Goal: Task Accomplishment & Management: Use online tool/utility

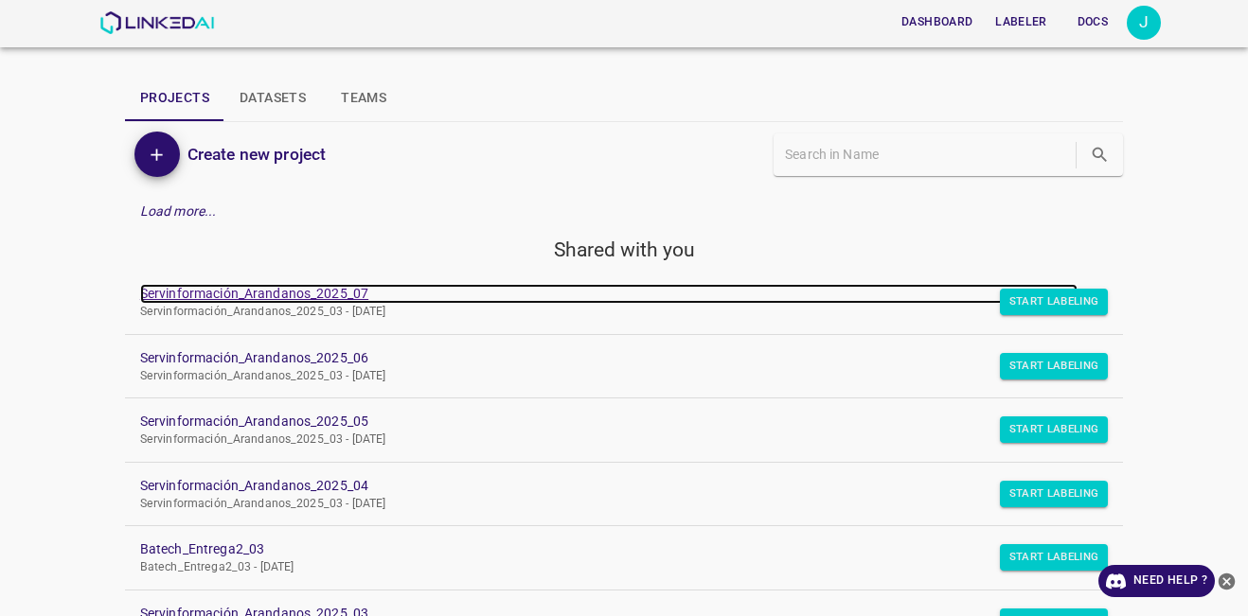
click at [342, 296] on link "Servinformación_Arandanos_2025_07" at bounding box center [608, 294] width 937 height 20
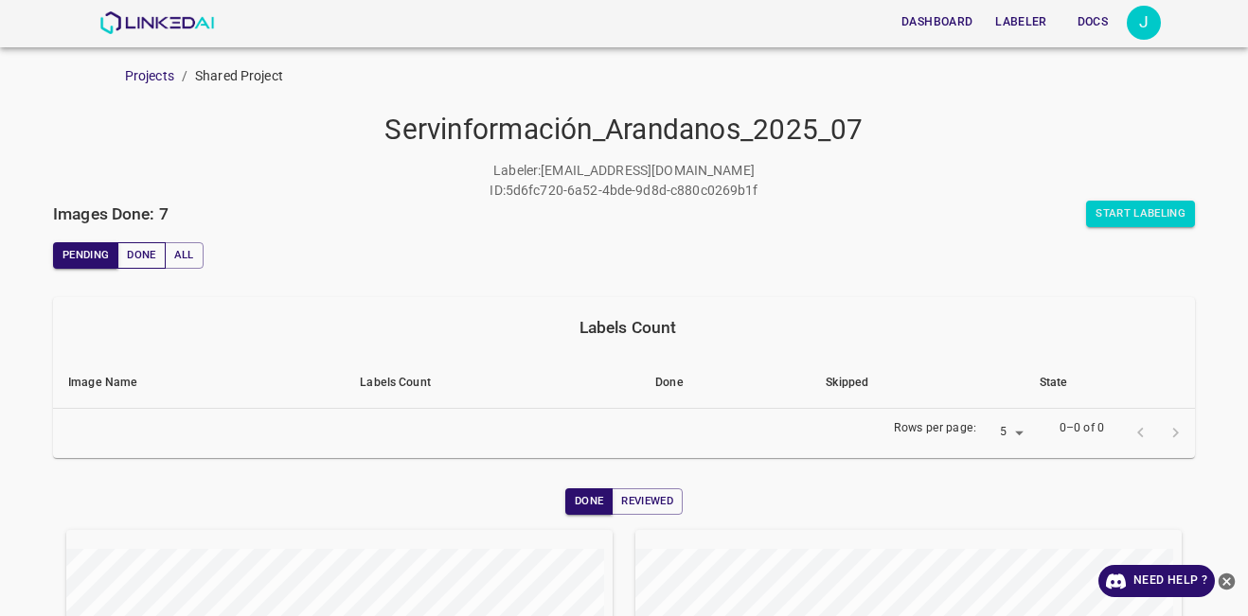
click at [141, 259] on button "Done" at bounding box center [140, 255] width 47 height 27
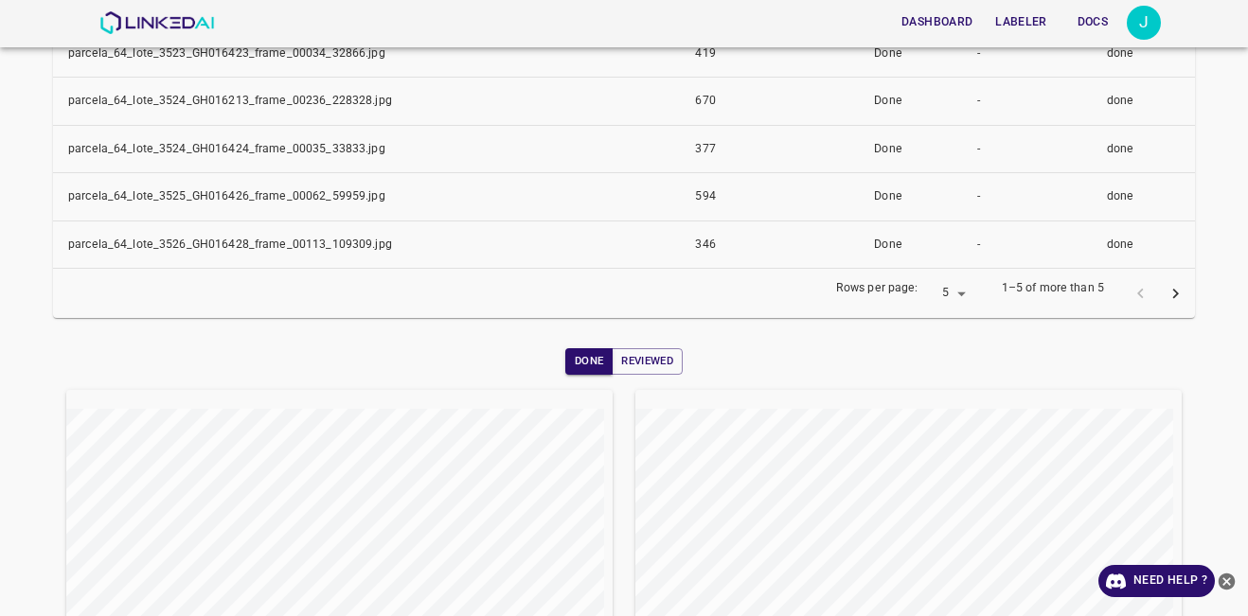
scroll to position [189, 0]
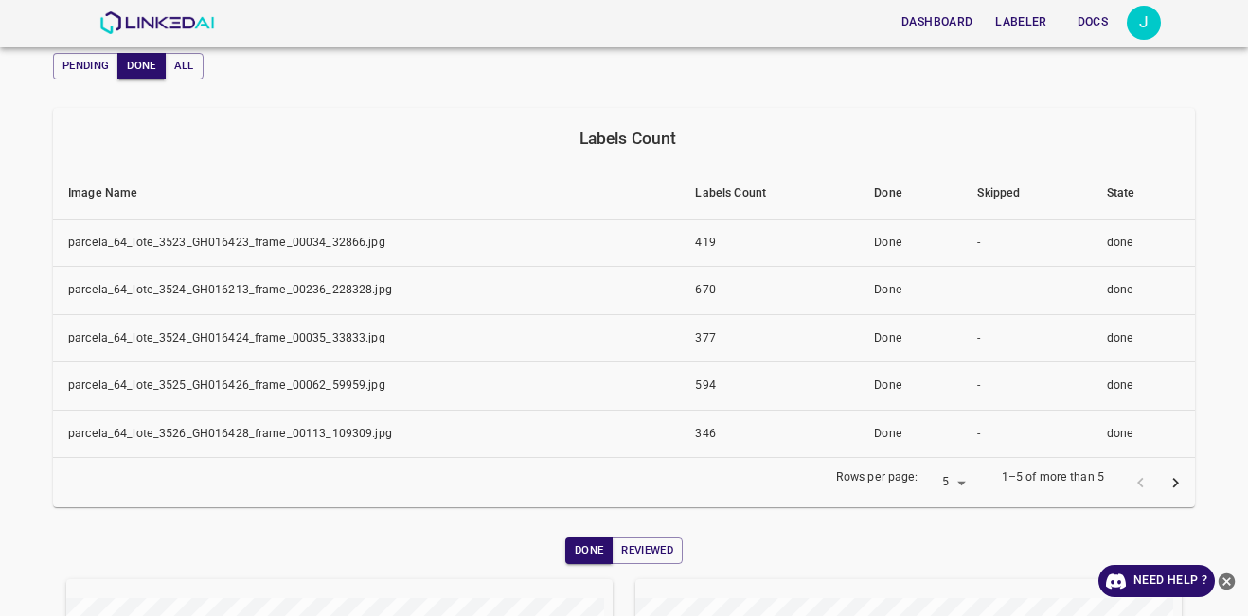
click at [1173, 482] on button "next page" at bounding box center [1175, 483] width 35 height 35
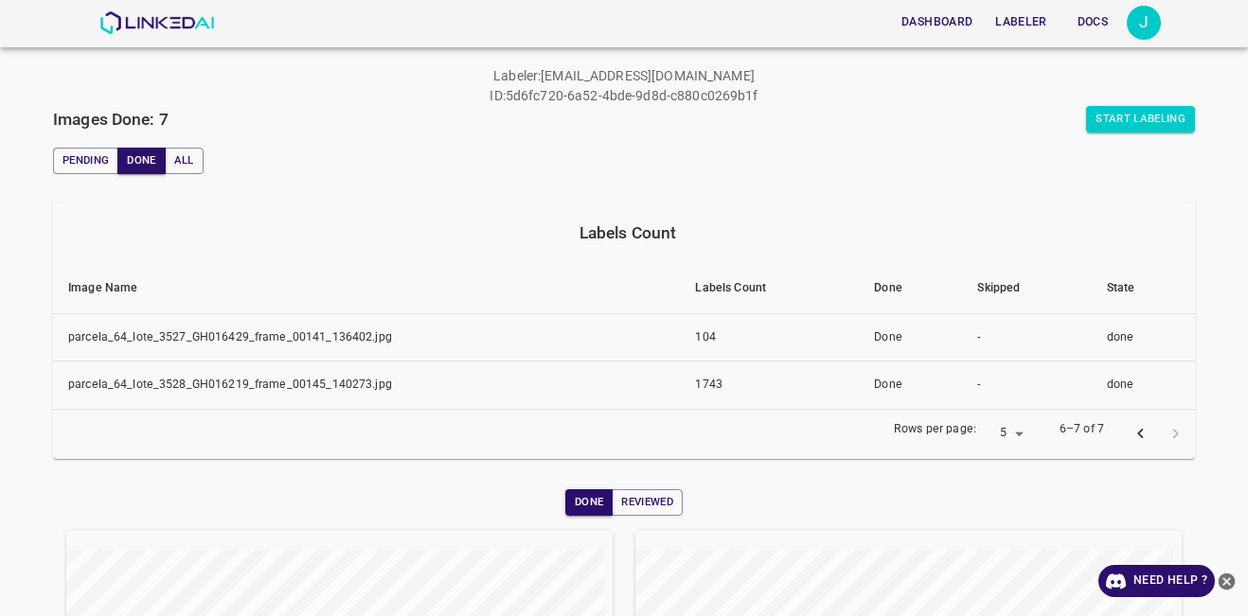
scroll to position [0, 0]
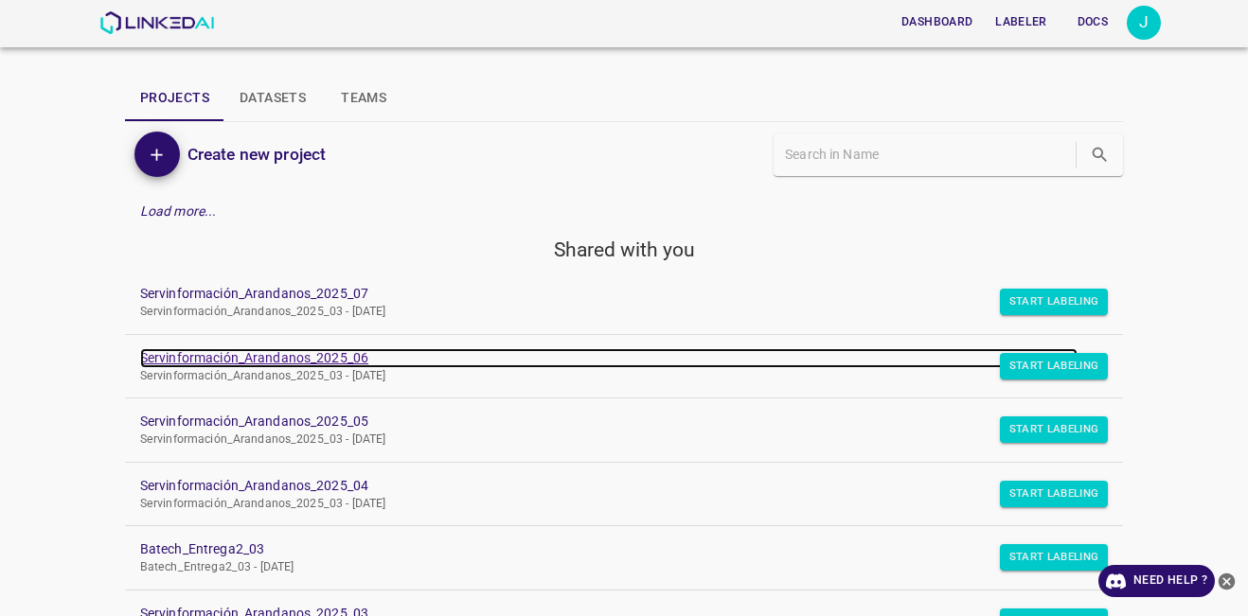
click at [317, 358] on link "Servinformación_Arandanos_2025_06" at bounding box center [608, 358] width 937 height 20
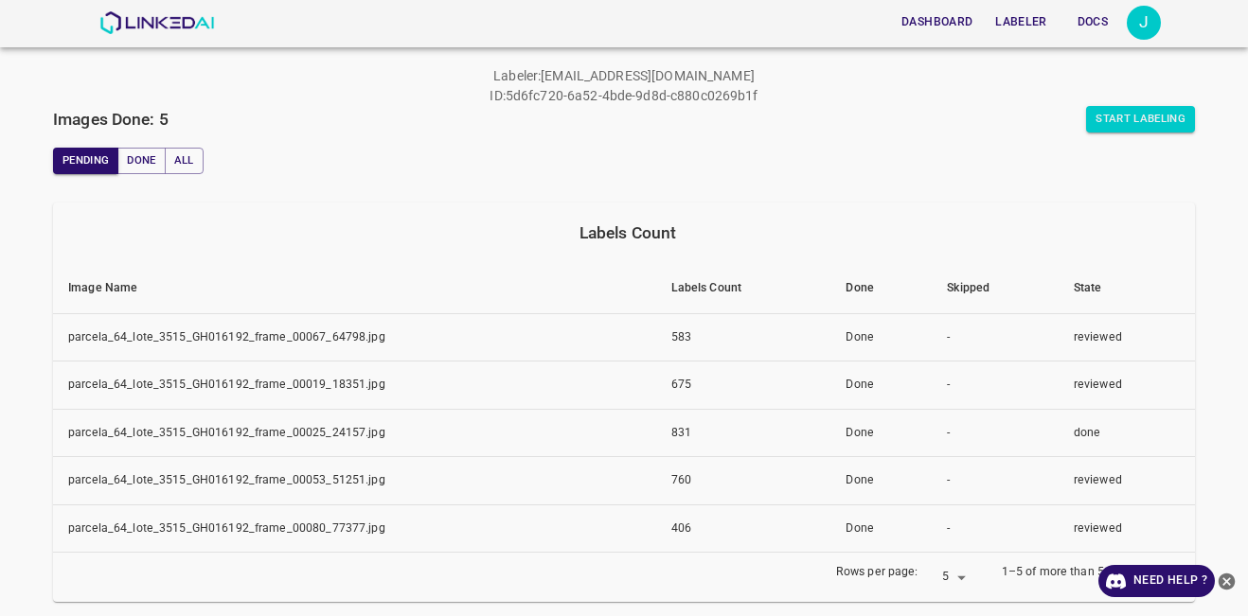
scroll to position [284, 0]
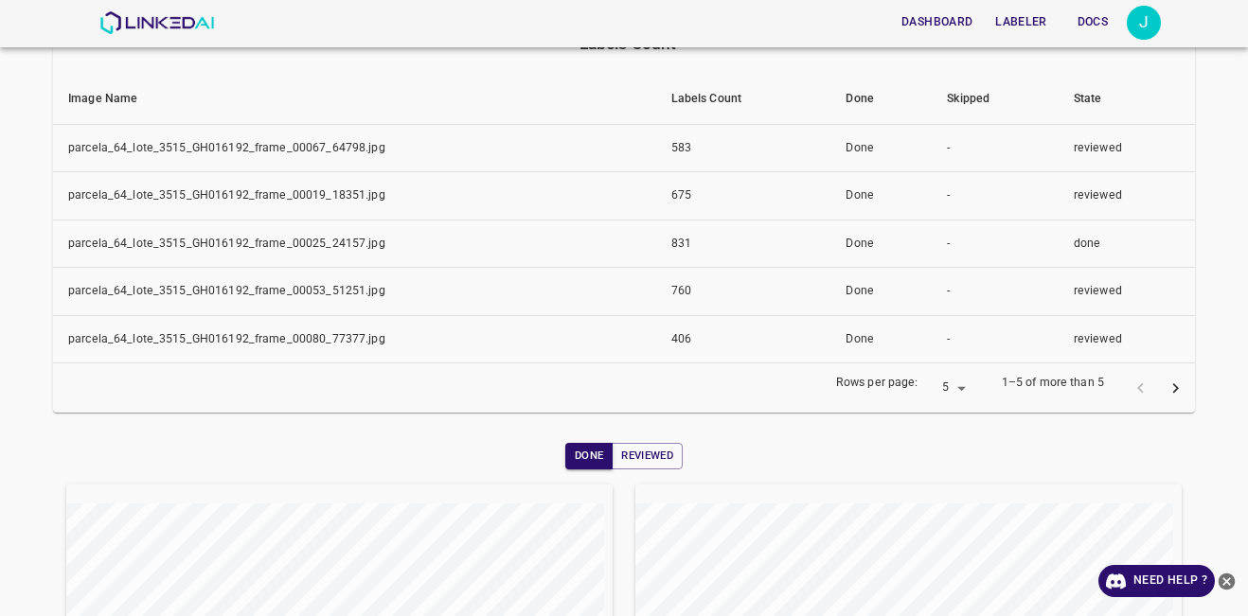
click at [1174, 397] on button "next page" at bounding box center [1175, 388] width 35 height 35
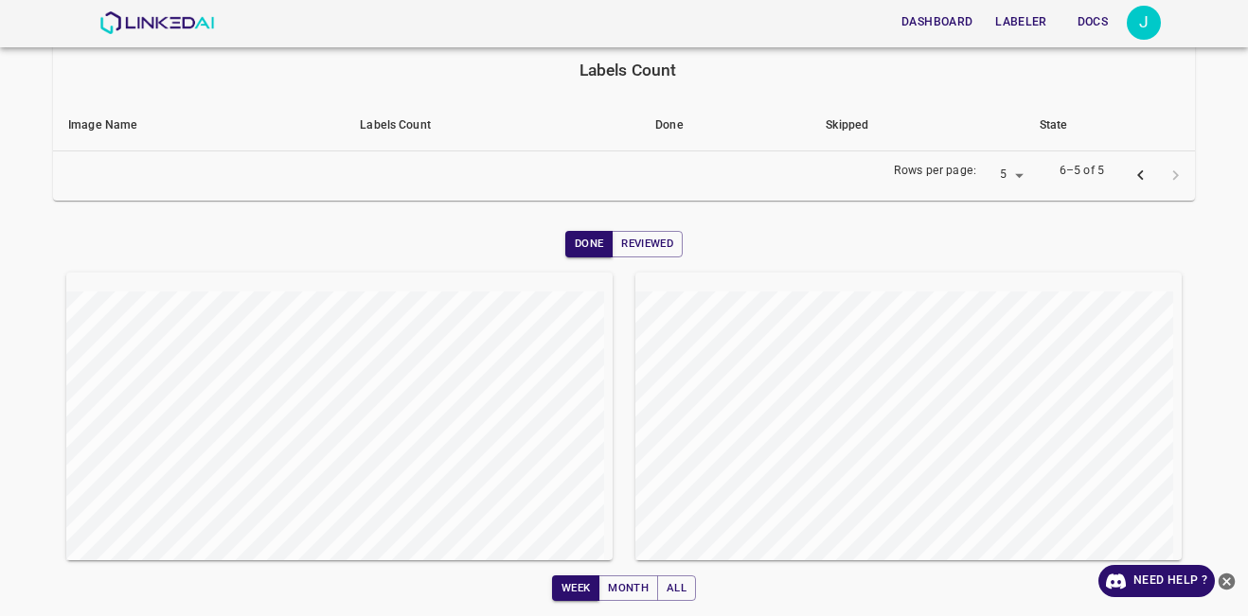
scroll to position [68, 0]
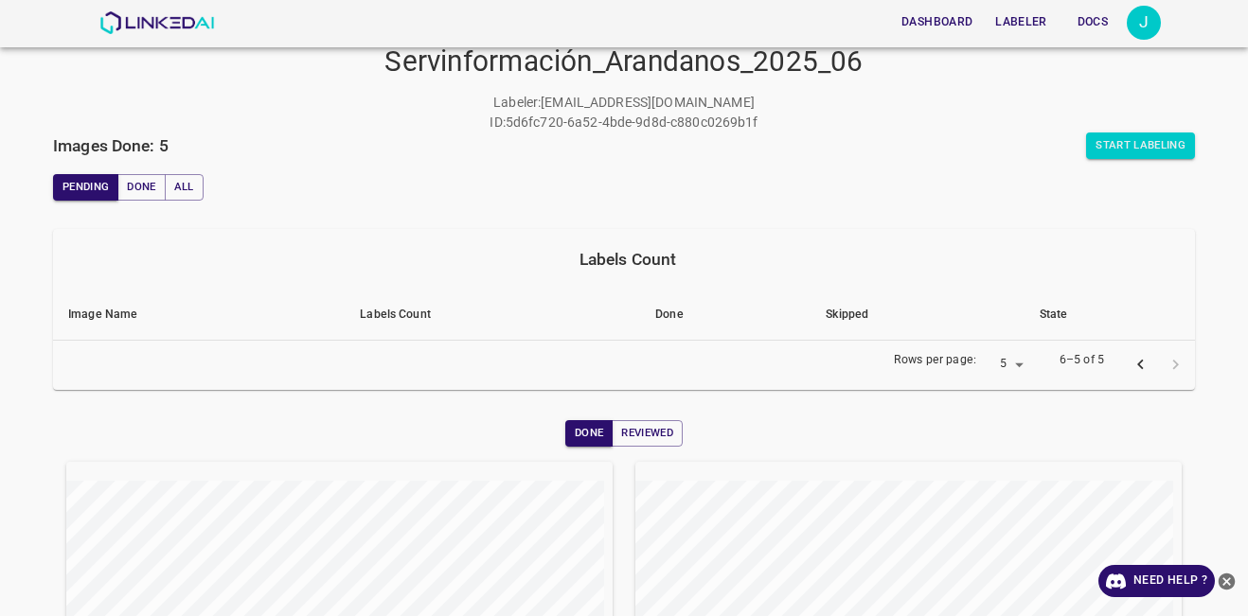
click at [1131, 361] on icon "previous page" at bounding box center [1141, 365] width 20 height 20
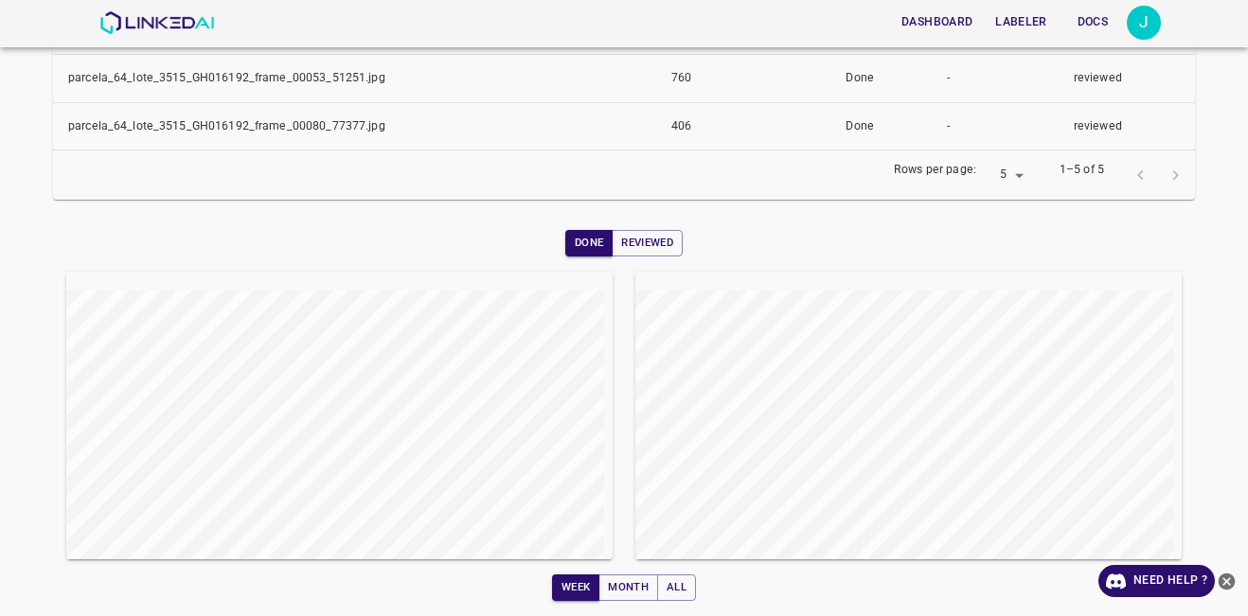
scroll to position [24, 0]
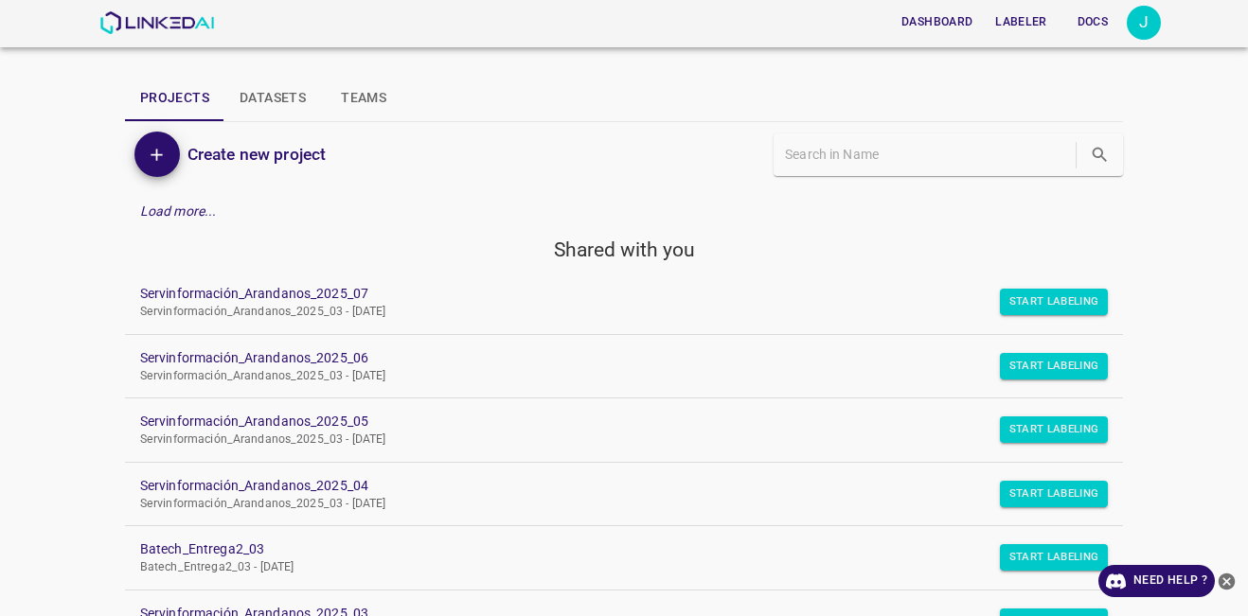
scroll to position [189, 0]
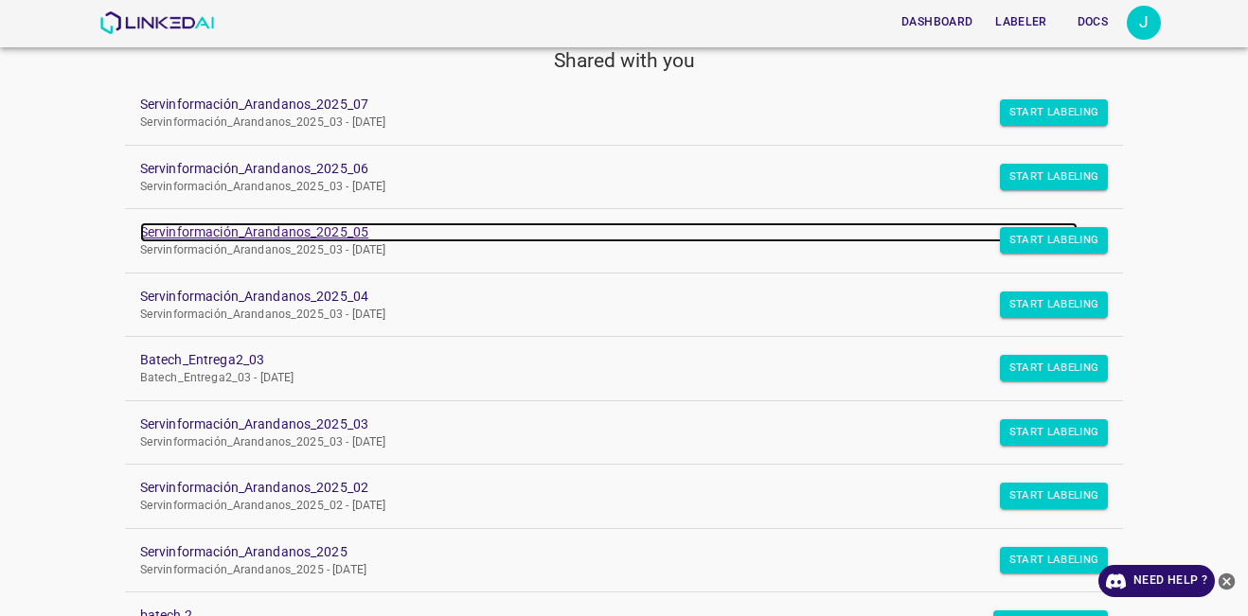
click at [314, 236] on link "Servinformación_Arandanos_2025_05" at bounding box center [608, 233] width 937 height 20
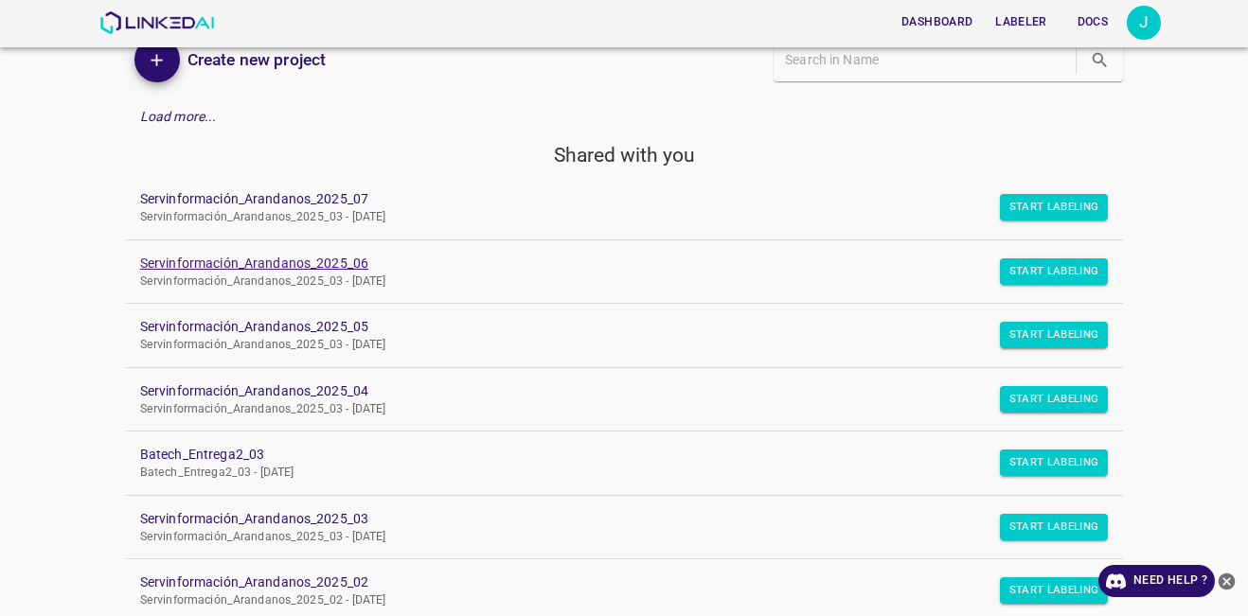
scroll to position [189, 0]
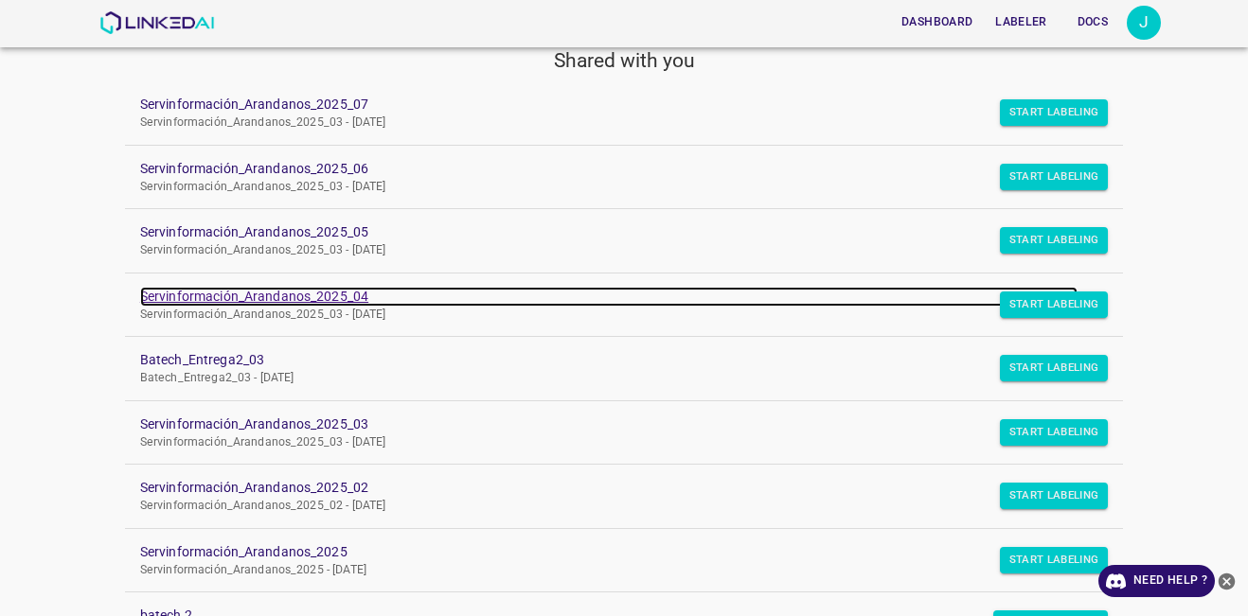
click at [347, 304] on link "Servinformación_Arandanos_2025_04" at bounding box center [608, 297] width 937 height 20
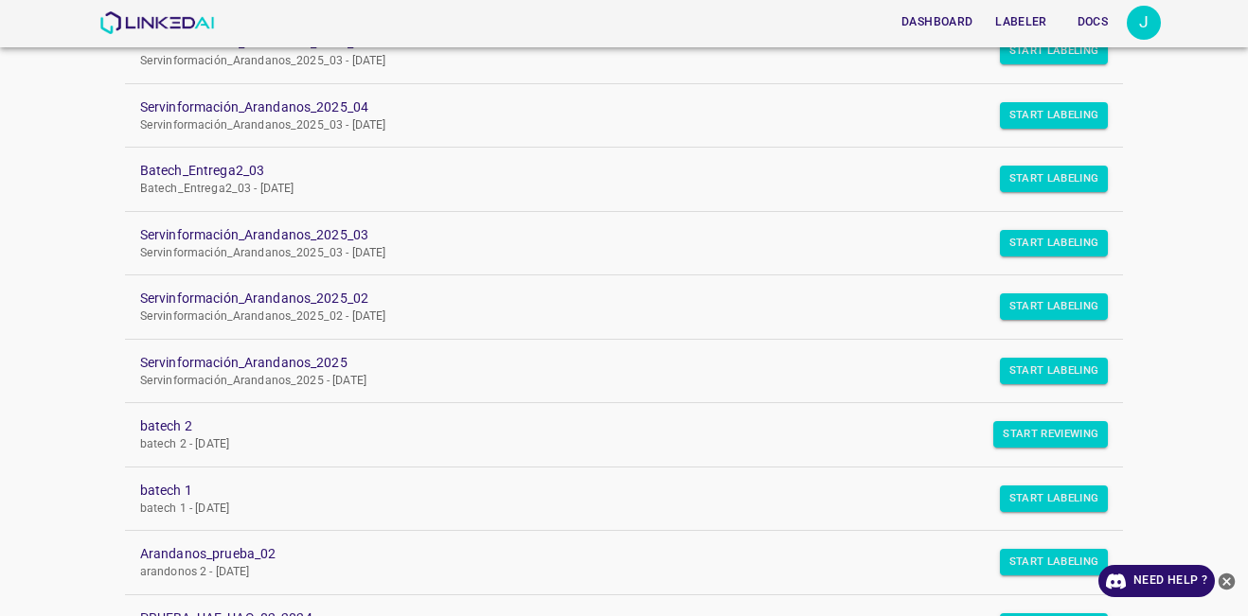
scroll to position [284, 0]
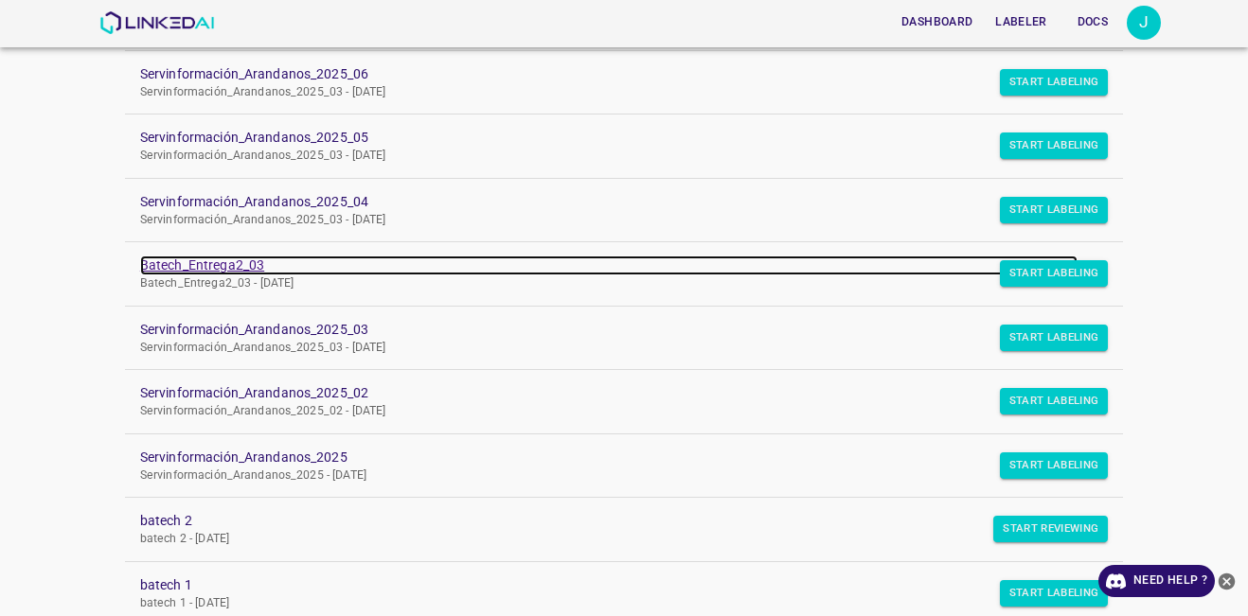
click at [217, 263] on link "Batech_Entrega2_03" at bounding box center [608, 266] width 937 height 20
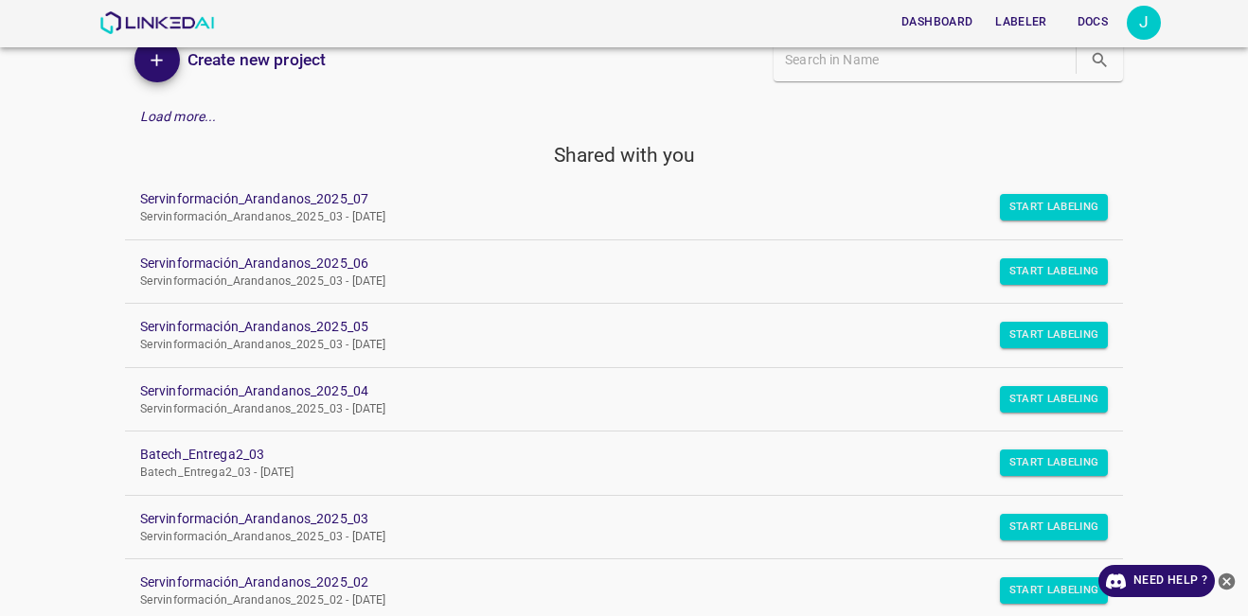
scroll to position [284, 0]
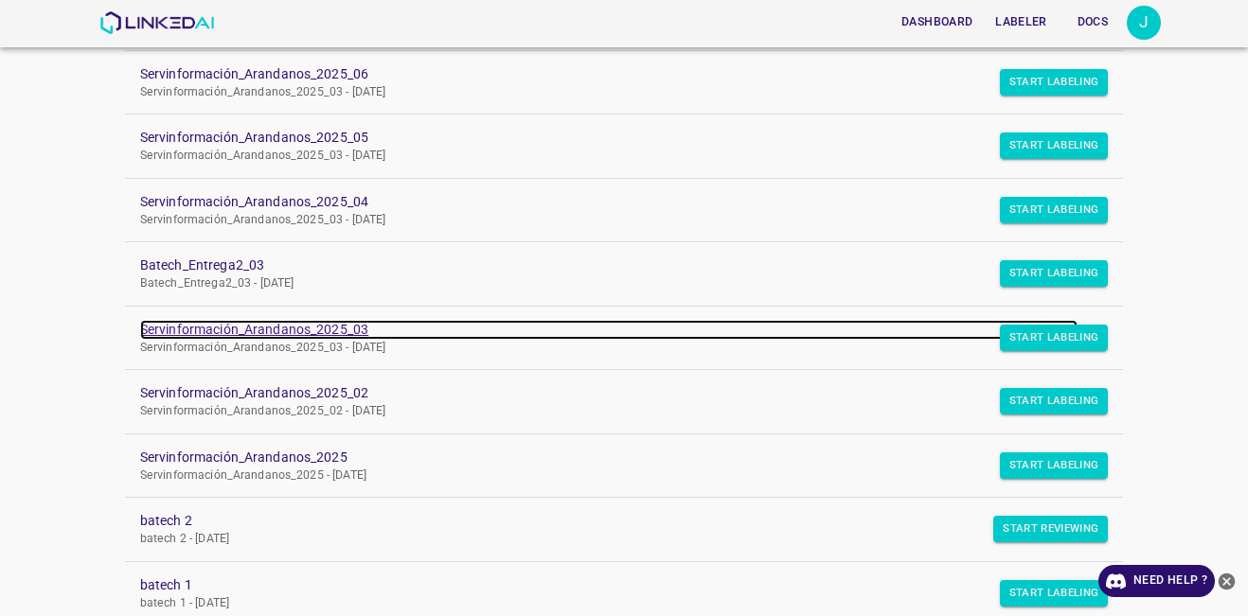
click at [291, 323] on link "Servinformación_Arandanos_2025_03" at bounding box center [608, 330] width 937 height 20
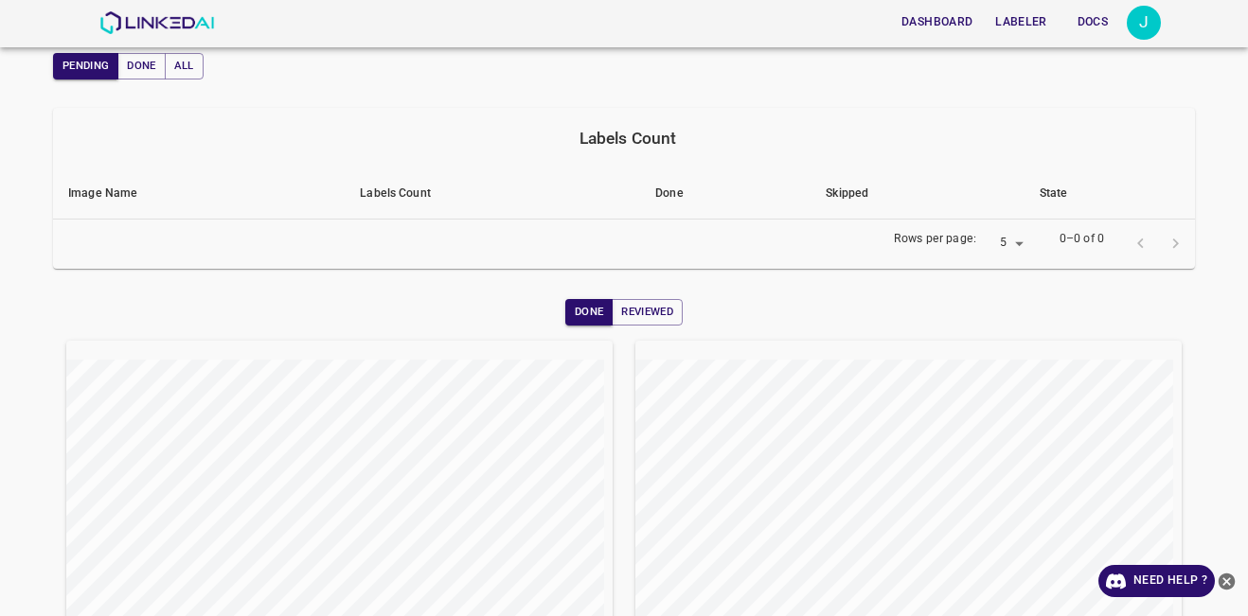
scroll to position [95, 0]
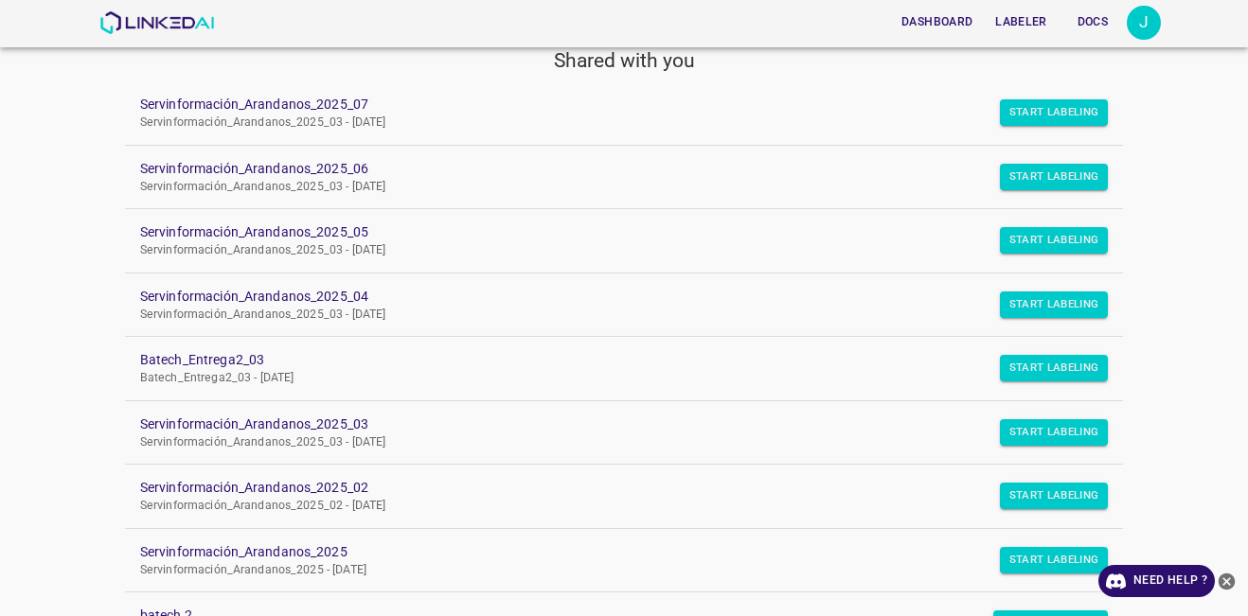
scroll to position [284, 0]
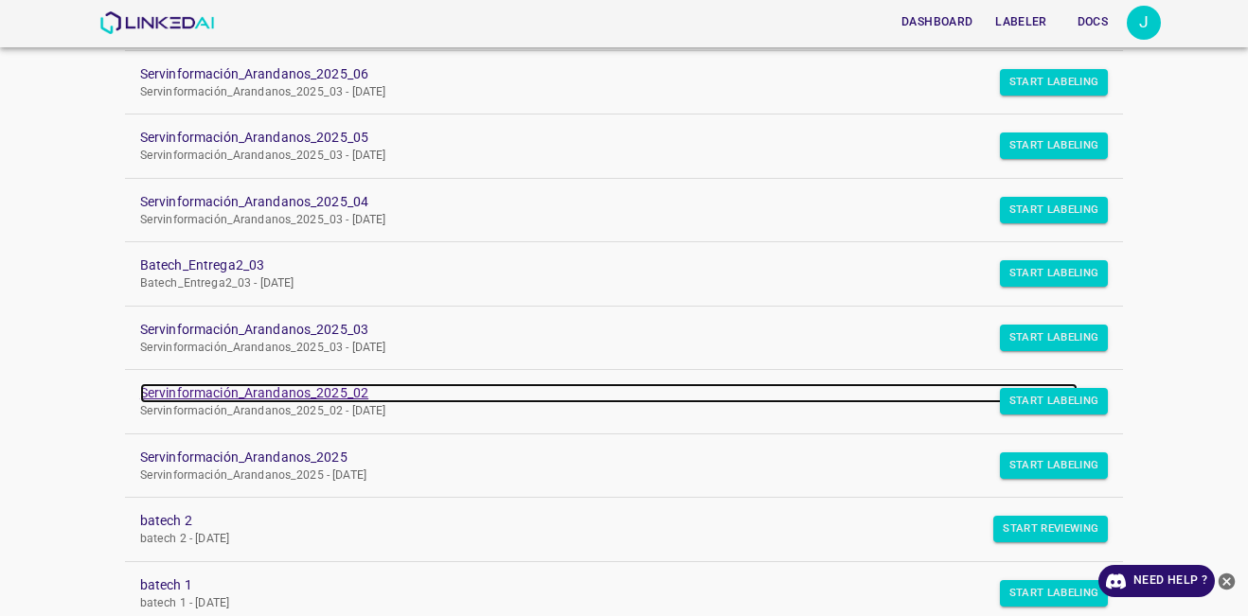
click at [340, 397] on link "Servinformación_Arandanos_2025_02" at bounding box center [608, 393] width 937 height 20
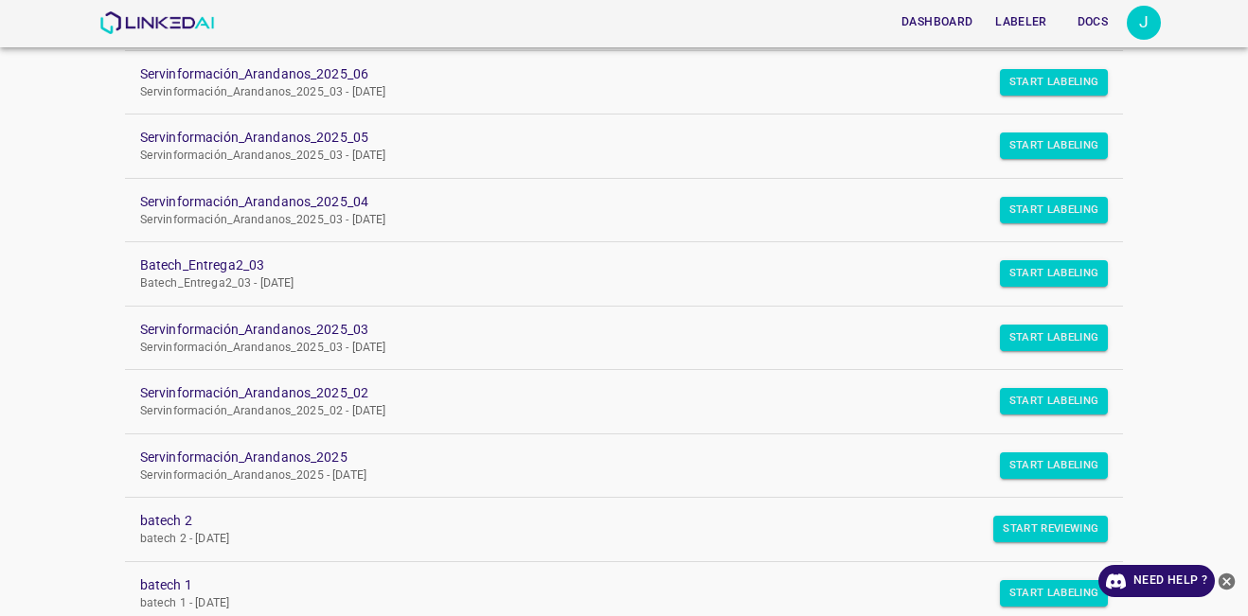
scroll to position [473, 0]
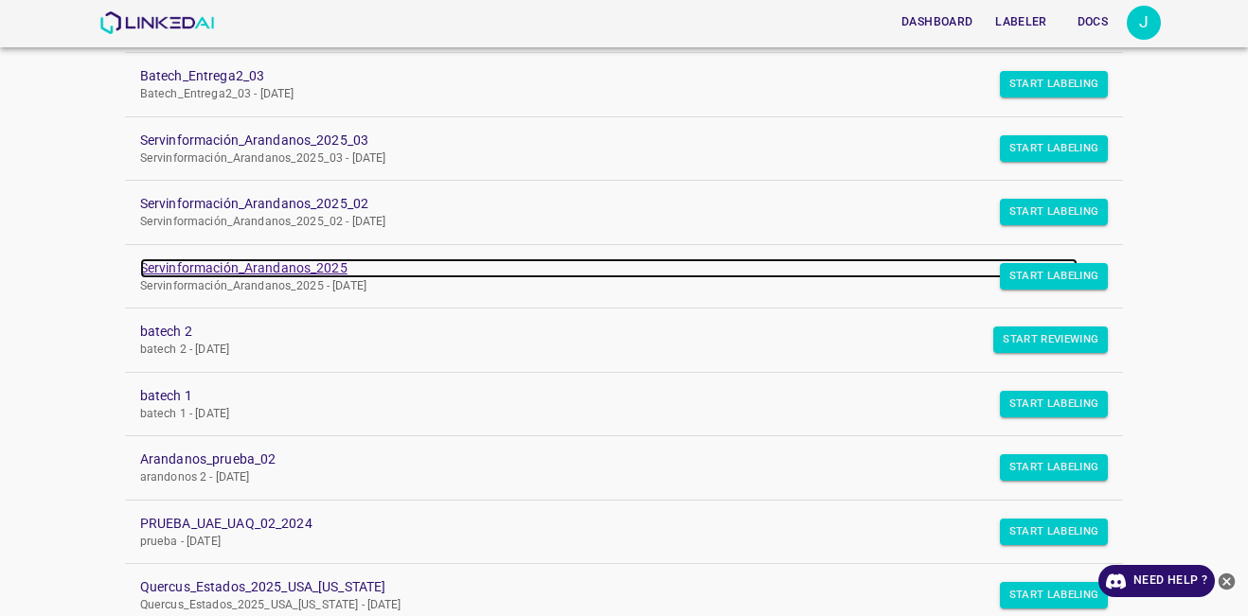
click at [299, 266] on link "Servinformación_Arandanos_2025" at bounding box center [608, 268] width 937 height 20
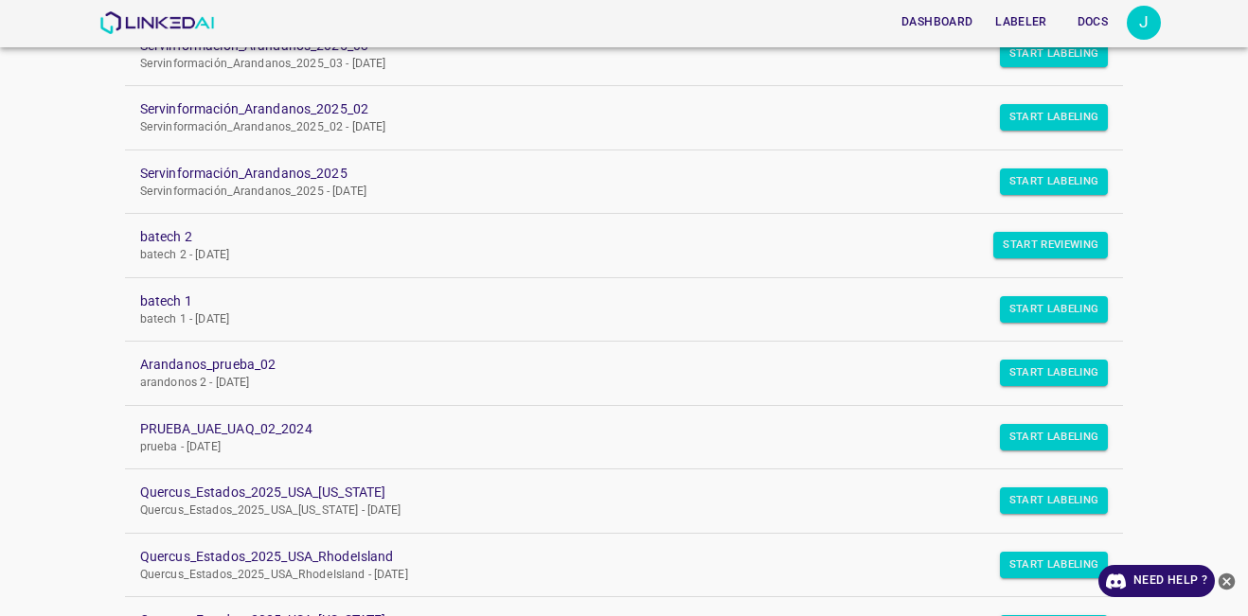
scroll to position [473, 0]
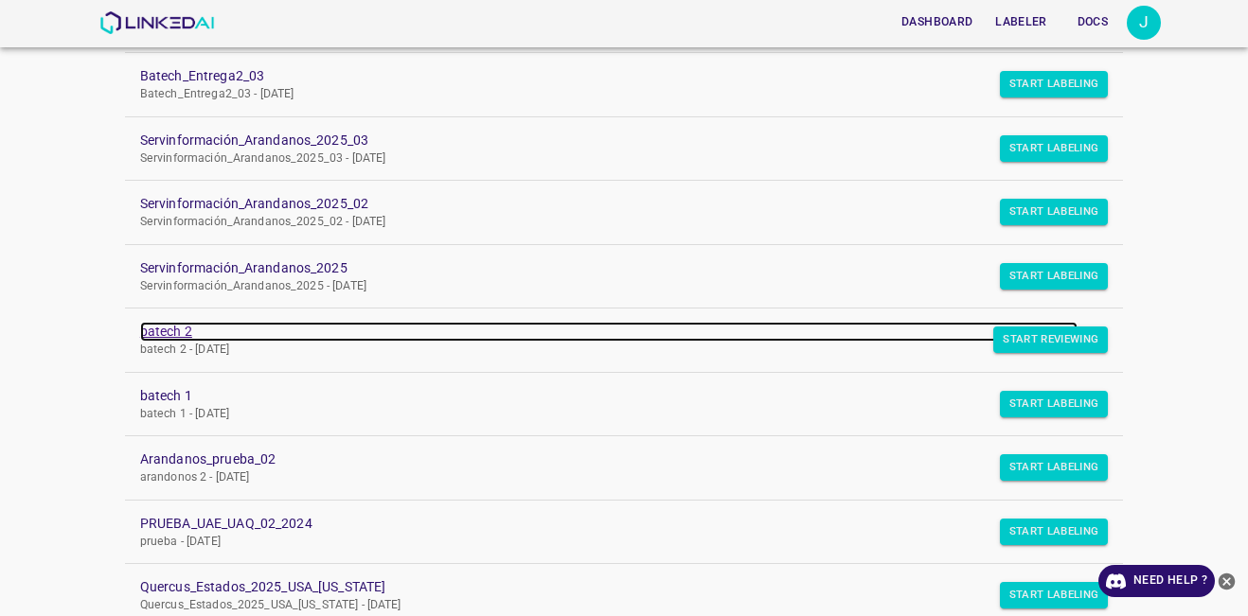
click at [159, 336] on link "batech 2" at bounding box center [608, 332] width 937 height 20
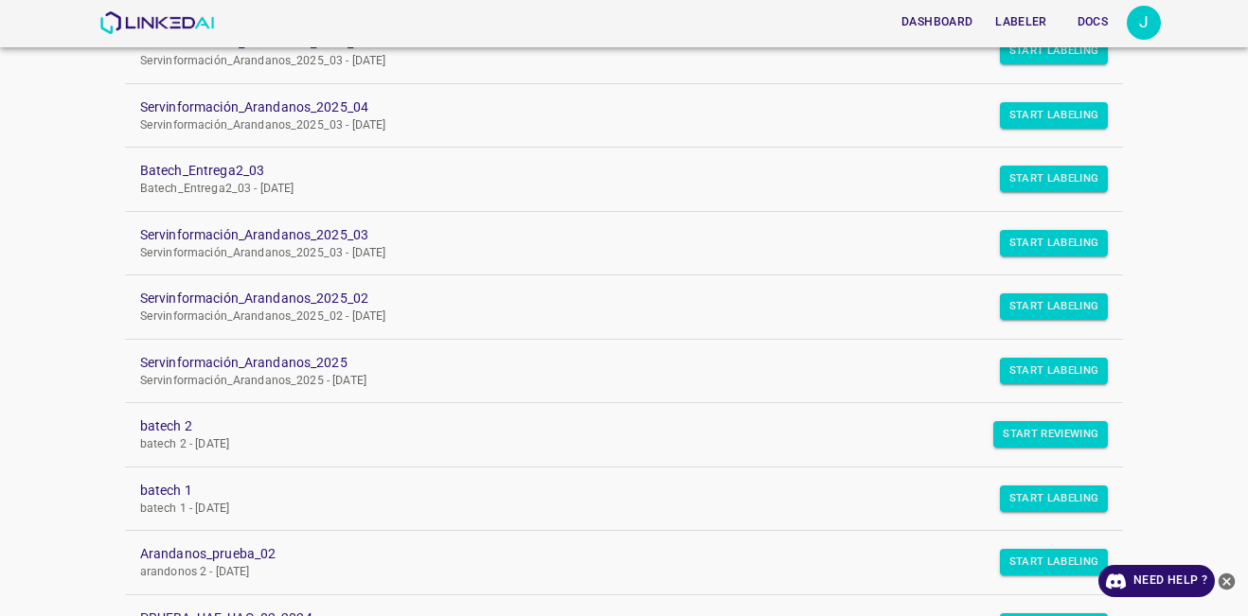
scroll to position [473, 0]
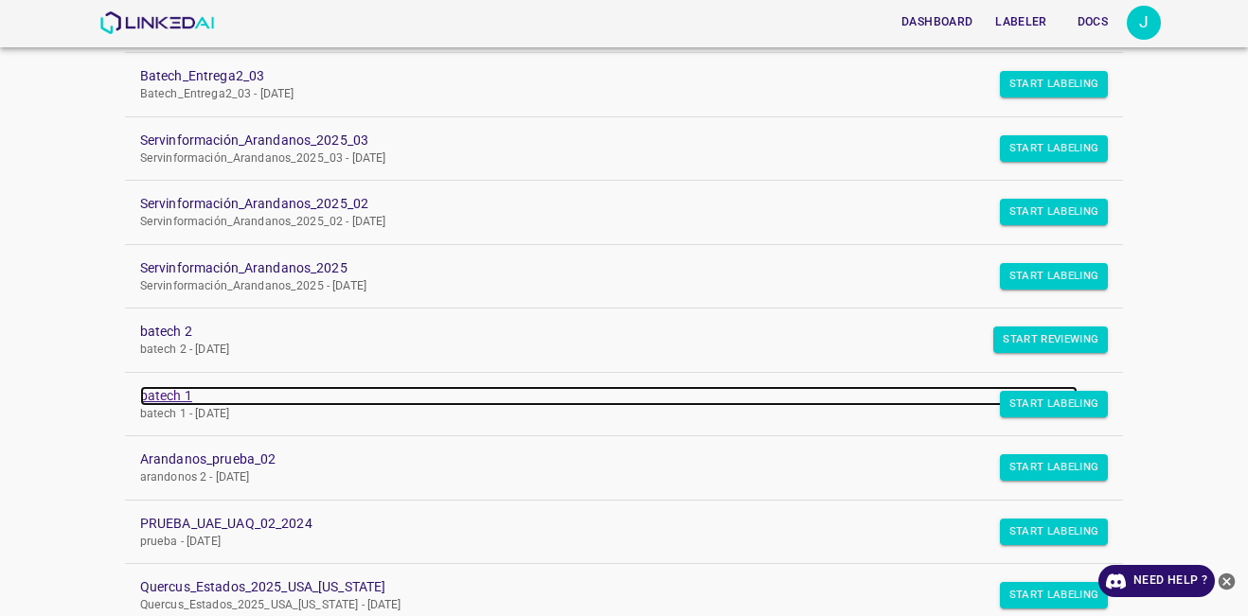
click at [175, 399] on link "batech 1" at bounding box center [608, 396] width 937 height 20
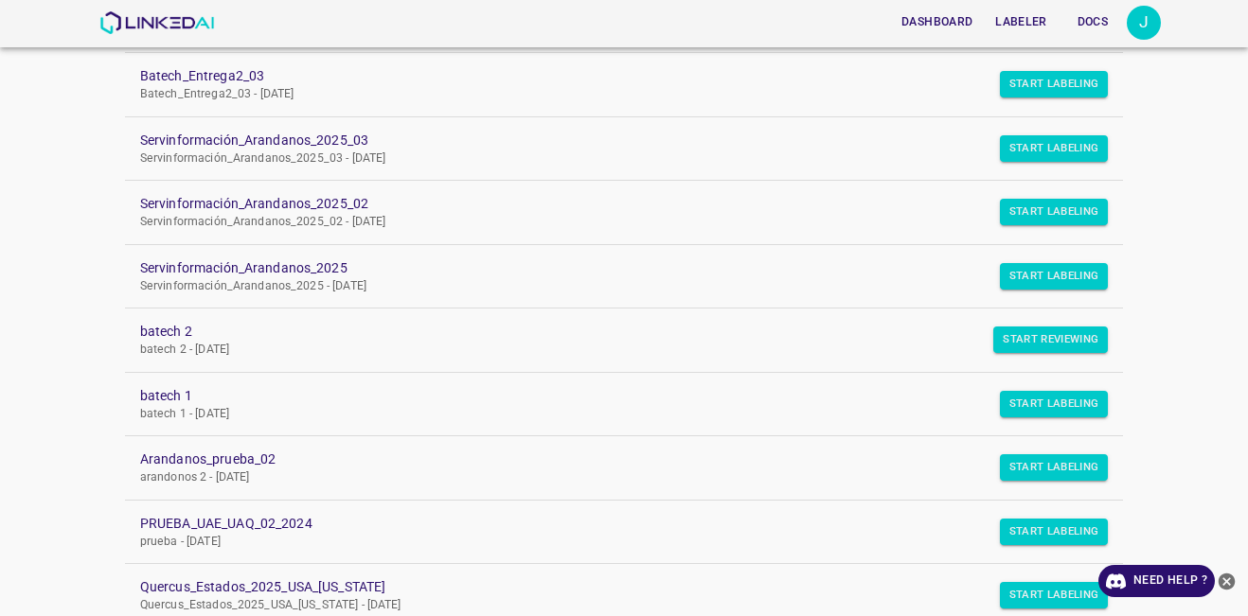
scroll to position [568, 0]
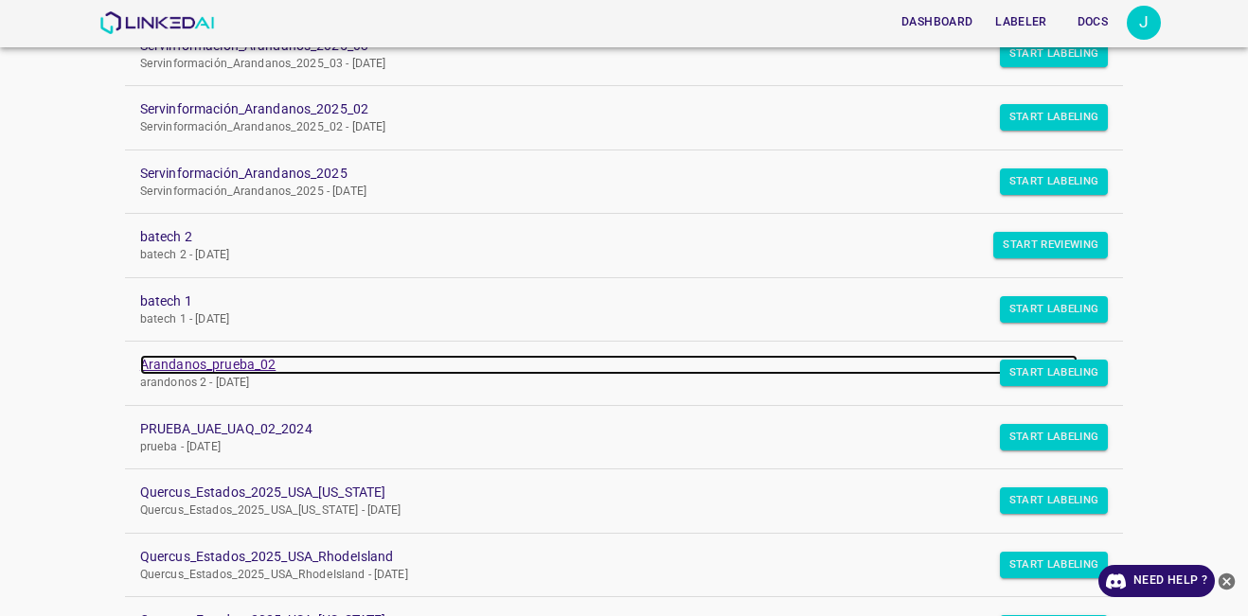
click at [260, 371] on link "Arandanos_prueba_02" at bounding box center [608, 365] width 937 height 20
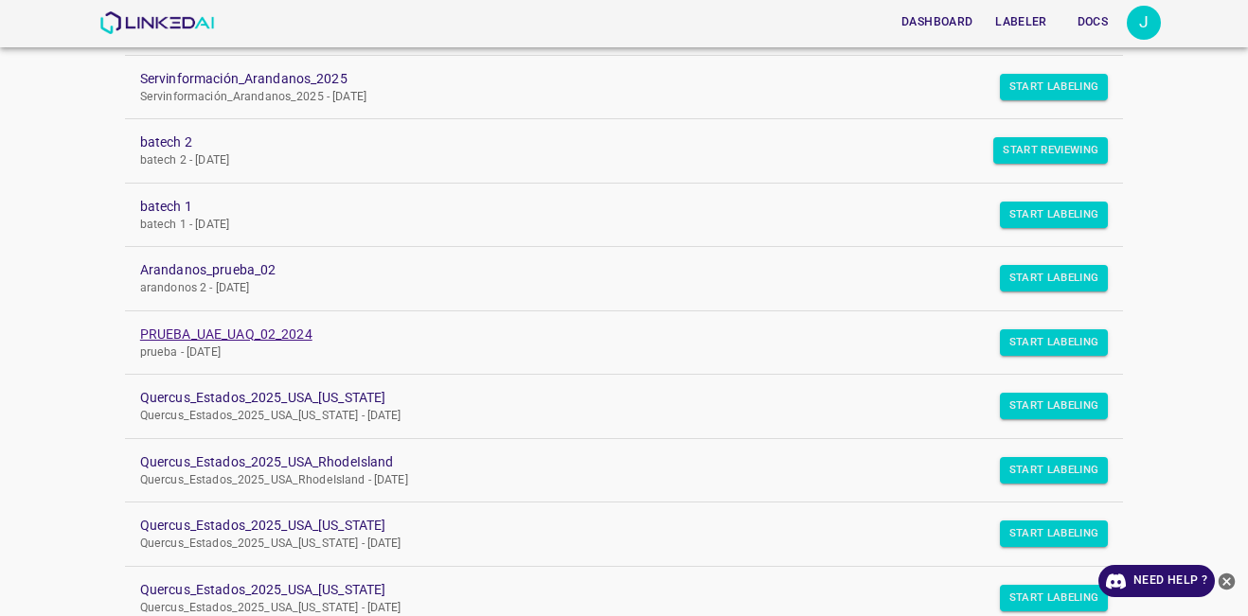
scroll to position [568, 0]
